Goal: Information Seeking & Learning: Understand process/instructions

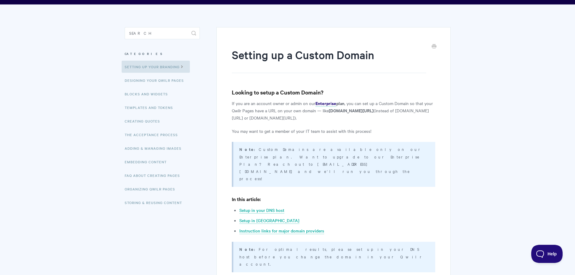
scroll to position [30, 0]
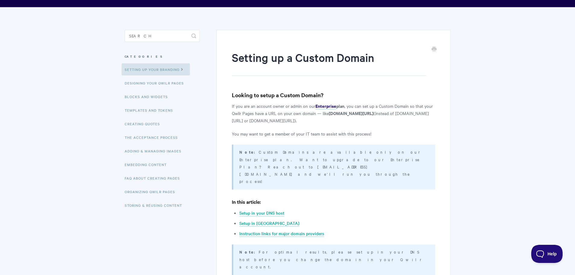
click at [401, 209] on ul "Setup in your DNS host Setup in Qwilr Instruction links for major domain provid…" at bounding box center [338, 223] width 196 height 28
drag, startPoint x: 329, startPoint y: 113, endPoint x: 426, endPoint y: 116, distance: 96.4
click at [426, 116] on p "If you are an account owner or admin on our Enterprise plan , you can set up a …" at bounding box center [333, 113] width 203 height 22
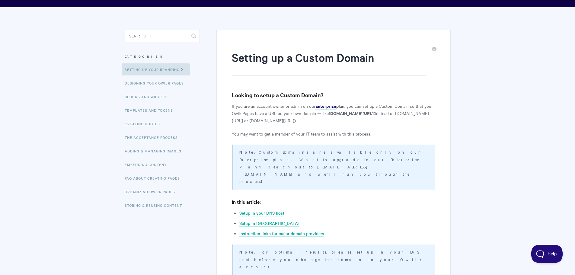
click at [427, 122] on p "If you are an account owner or admin on our Enterprise plan , you can set up a …" at bounding box center [333, 113] width 203 height 22
